Goal: Task Accomplishment & Management: Manage account settings

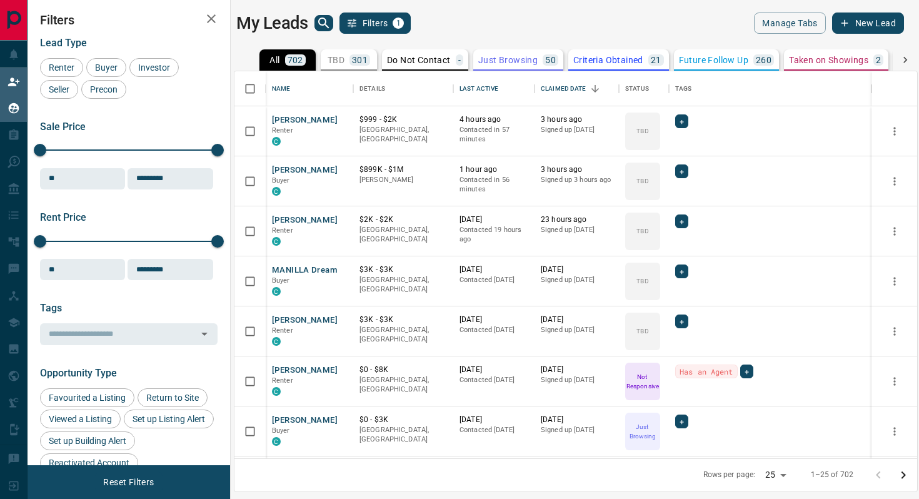
scroll to position [387, 683]
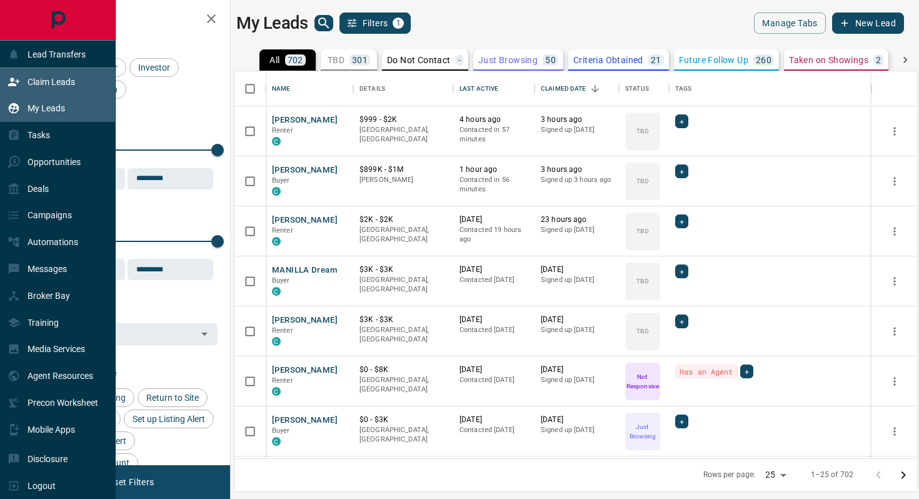
click at [24, 85] on div "Claim Leads" at bounding box center [42, 81] width 68 height 21
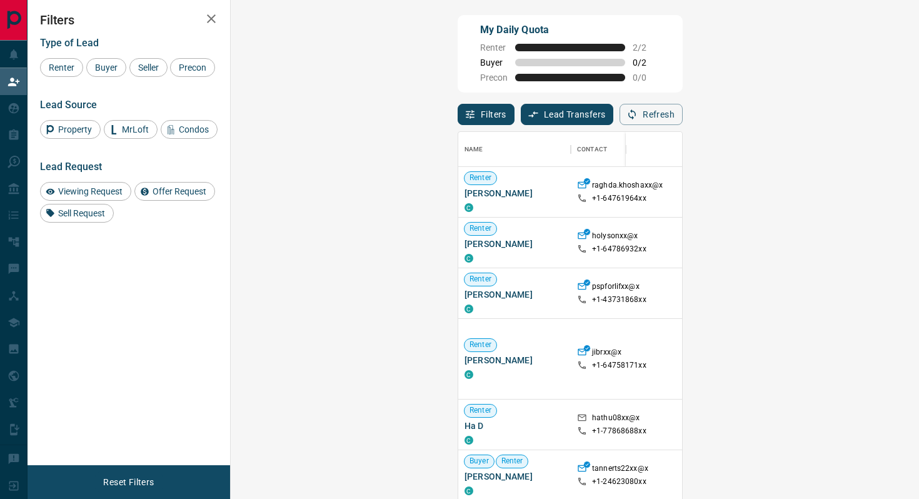
scroll to position [13, 0]
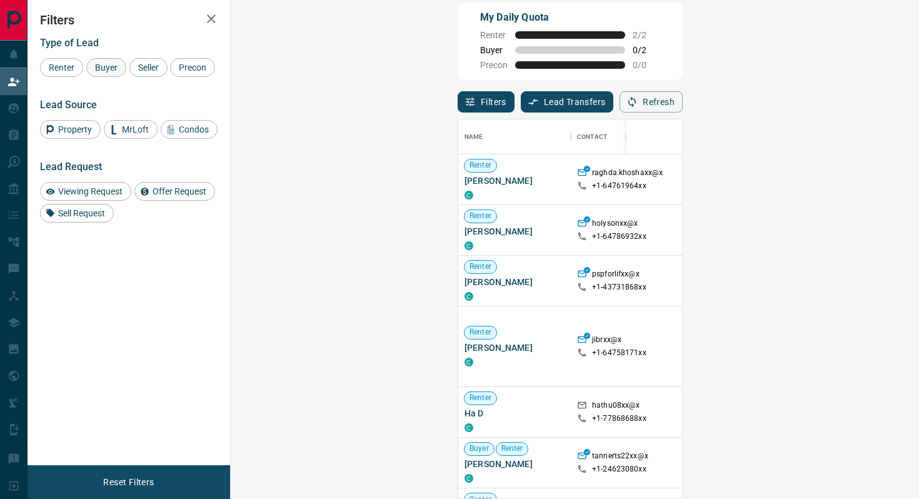
click at [118, 63] on span "Buyer" at bounding box center [106, 68] width 31 height 10
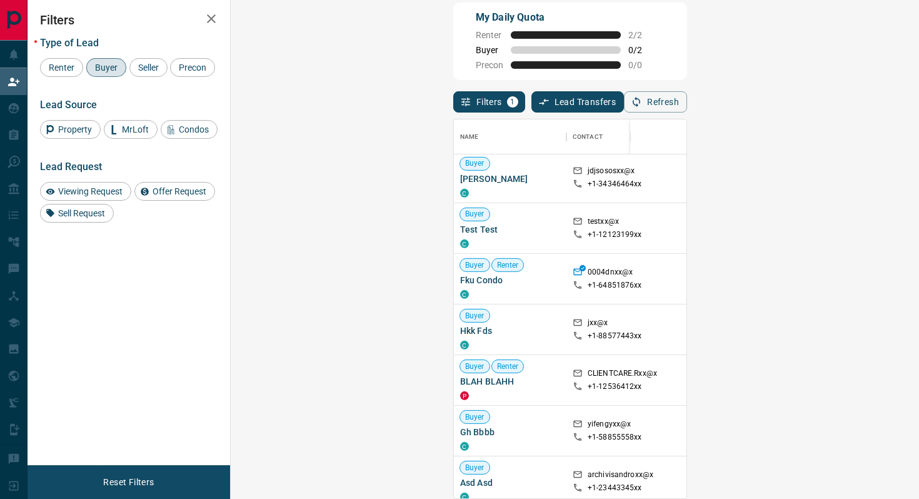
scroll to position [3236, 0]
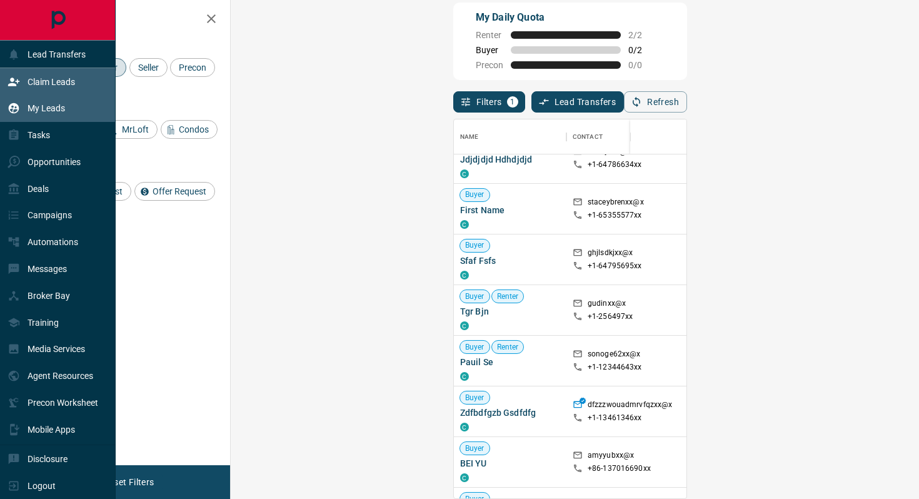
click at [21, 114] on div "My Leads" at bounding box center [37, 108] width 58 height 21
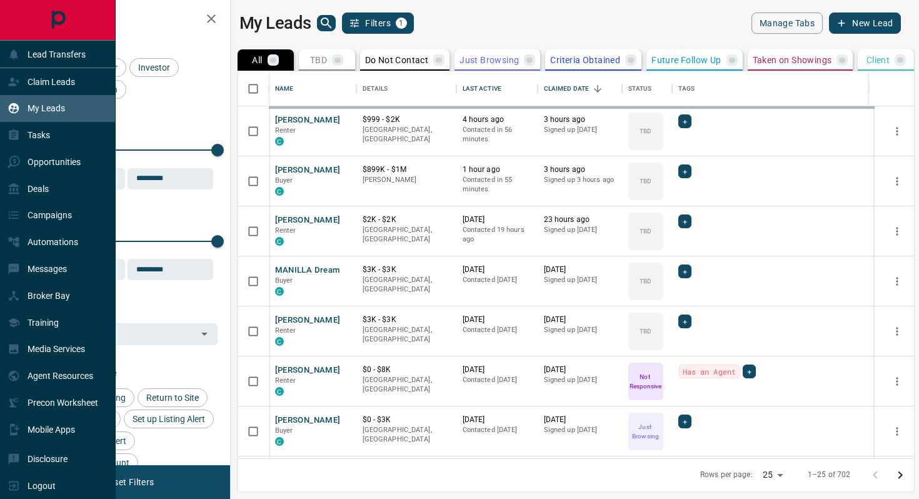
scroll to position [387, 683]
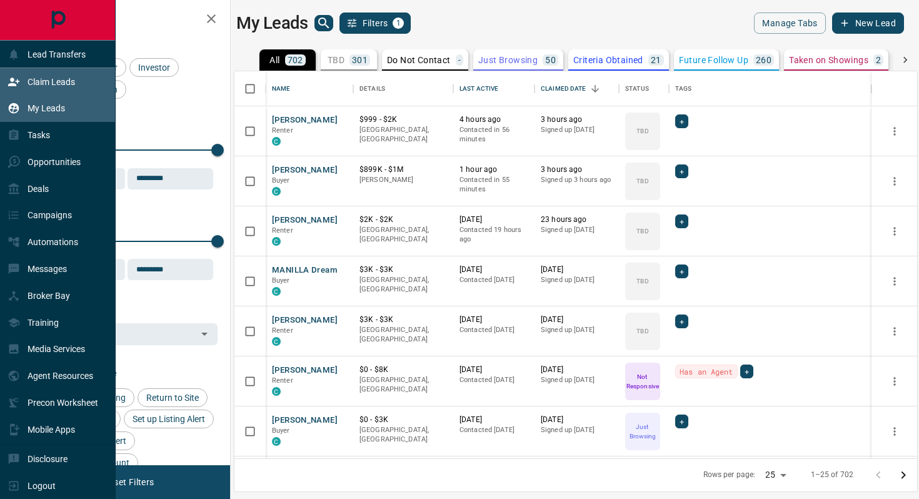
click at [43, 78] on p "Claim Leads" at bounding box center [52, 82] width 48 height 10
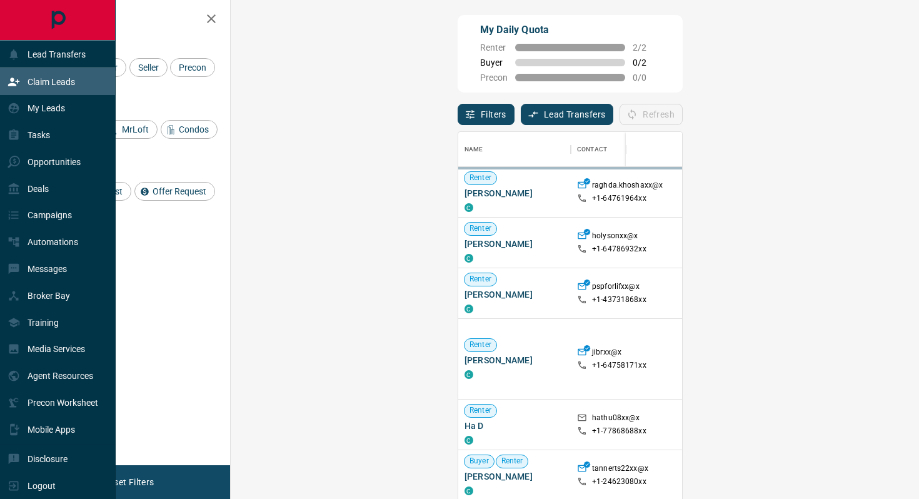
scroll to position [379, 661]
